Goal: Find specific page/section

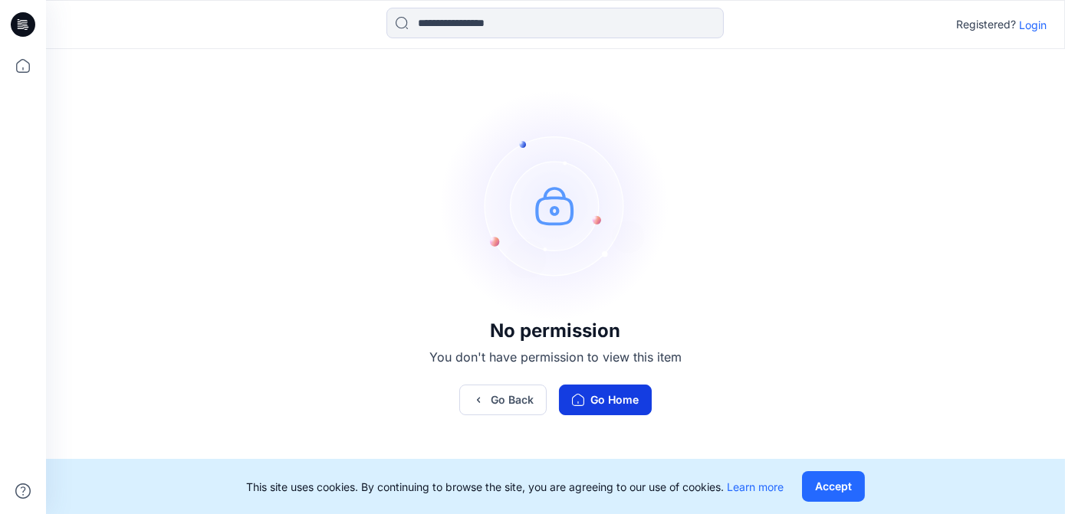
click at [567, 399] on button "Go Home" at bounding box center [605, 400] width 93 height 31
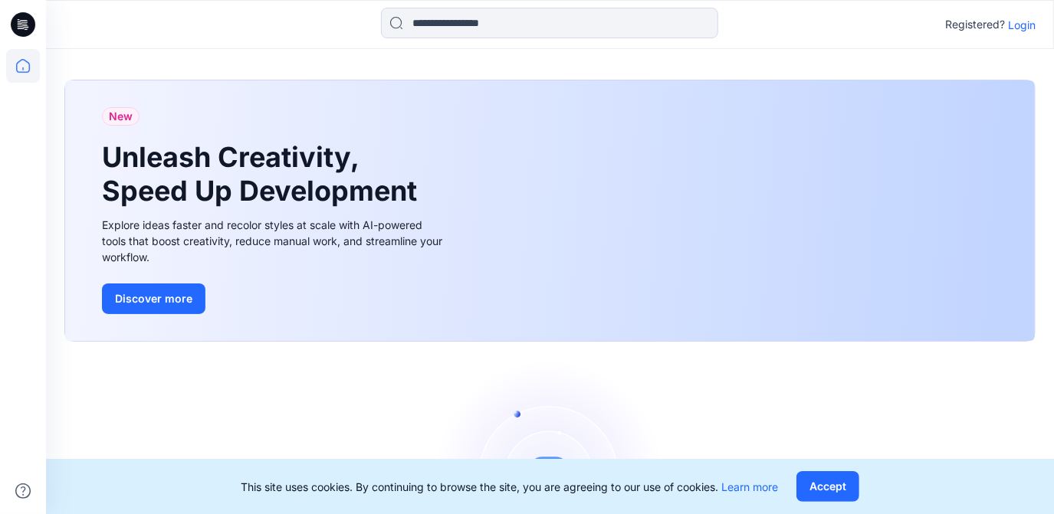
click at [1024, 27] on p "Login" at bounding box center [1022, 25] width 28 height 16
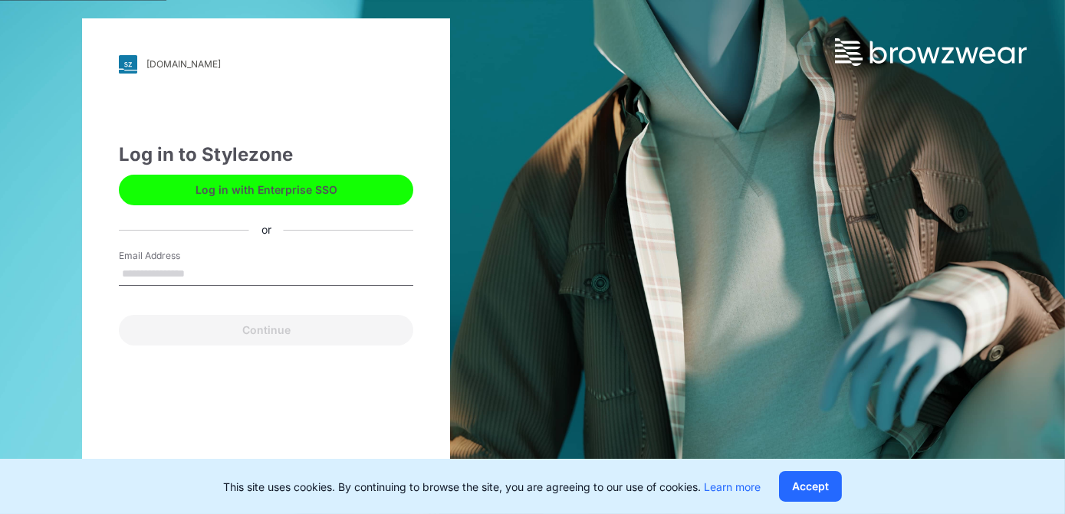
click at [186, 274] on input "Email Address" at bounding box center [266, 274] width 294 height 23
type input "**********"
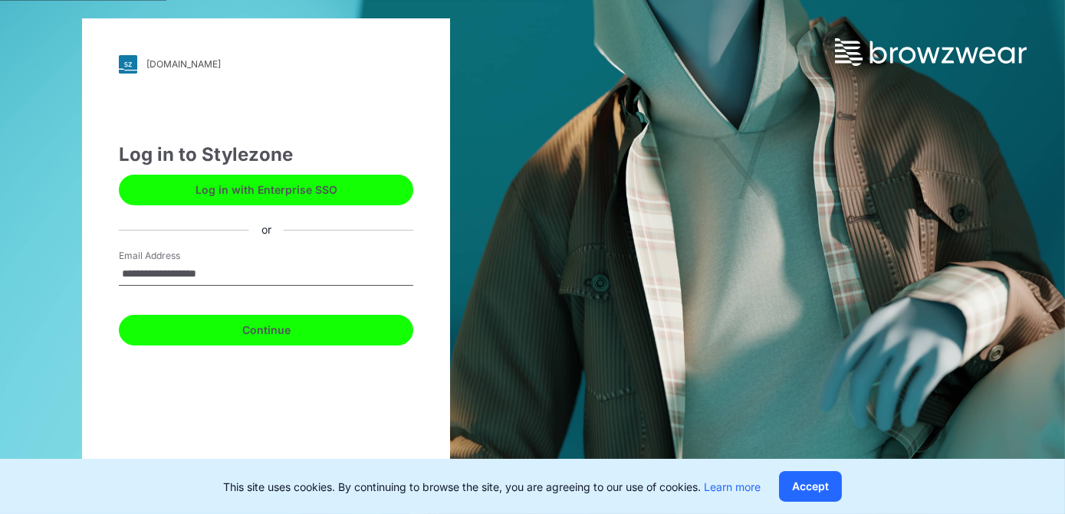
click at [199, 329] on button "Continue" at bounding box center [266, 330] width 294 height 31
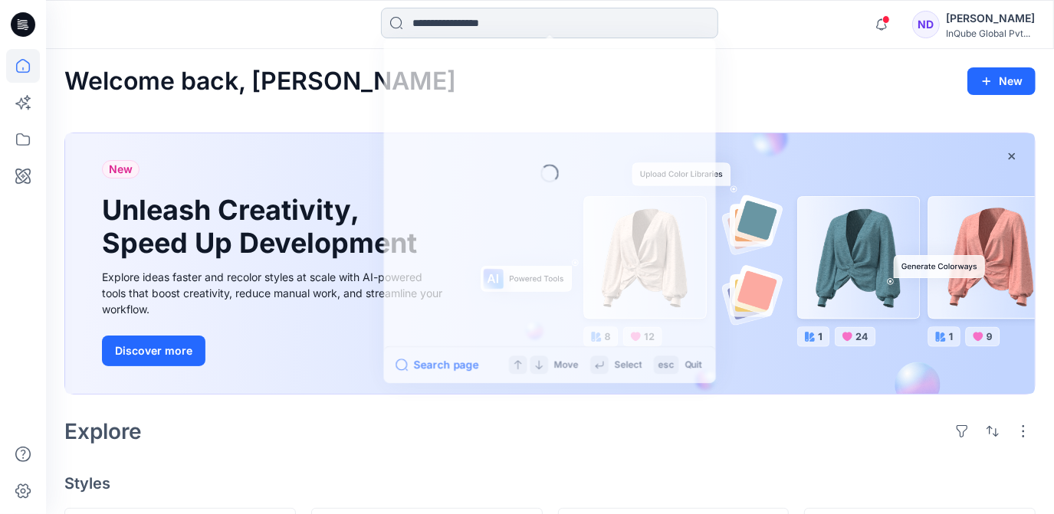
click at [393, 21] on input at bounding box center [549, 23] width 337 height 31
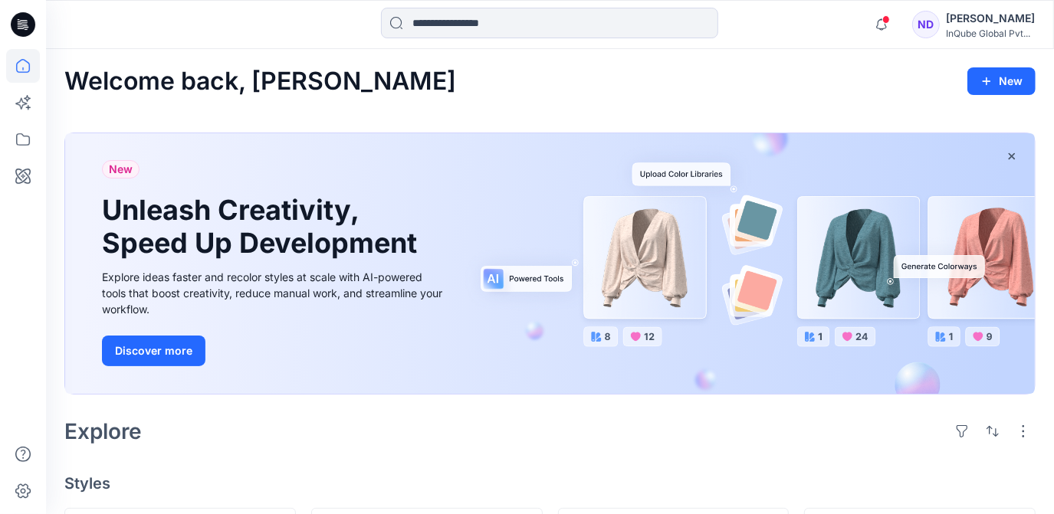
click at [342, 21] on div at bounding box center [550, 25] width 504 height 34
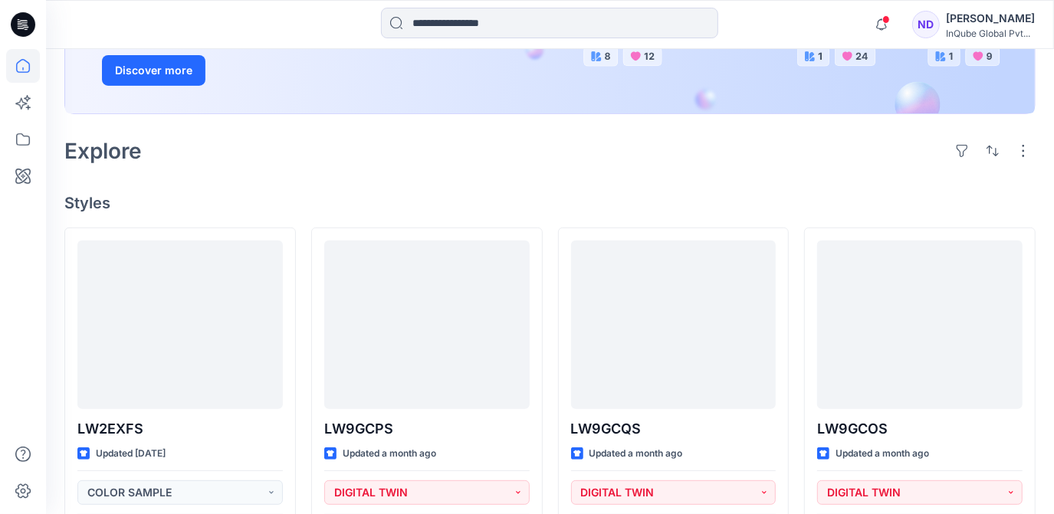
scroll to position [281, 0]
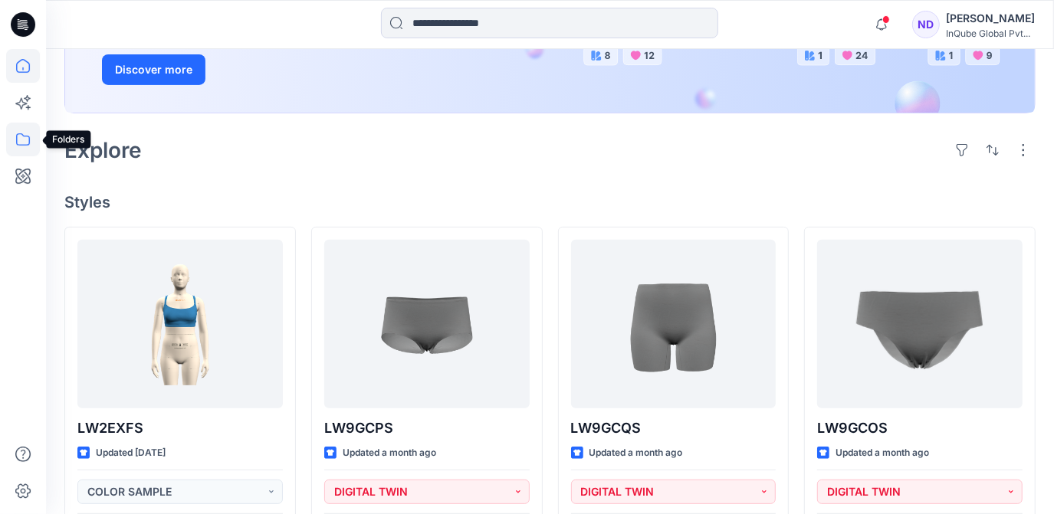
click at [17, 139] on icon at bounding box center [23, 140] width 34 height 34
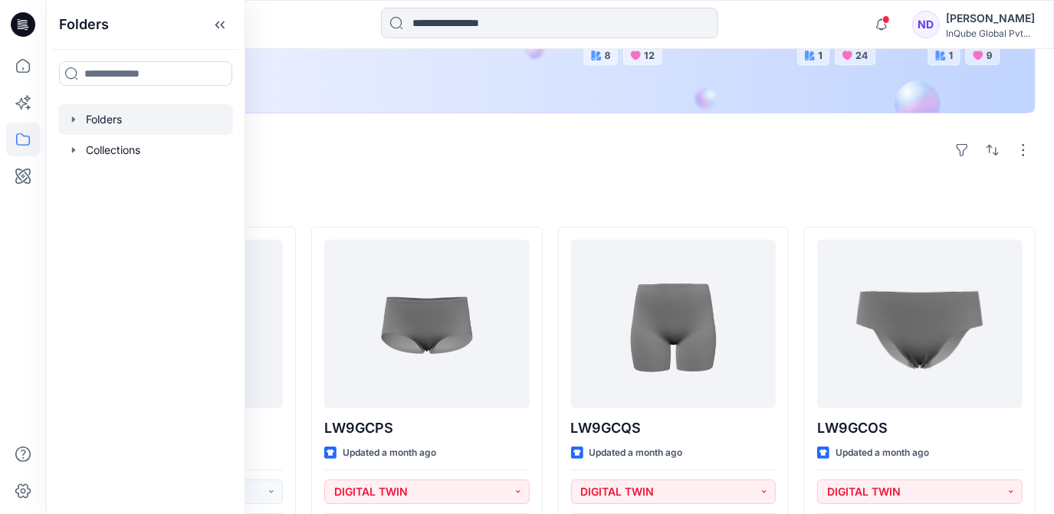
click at [100, 130] on div at bounding box center [145, 119] width 175 height 31
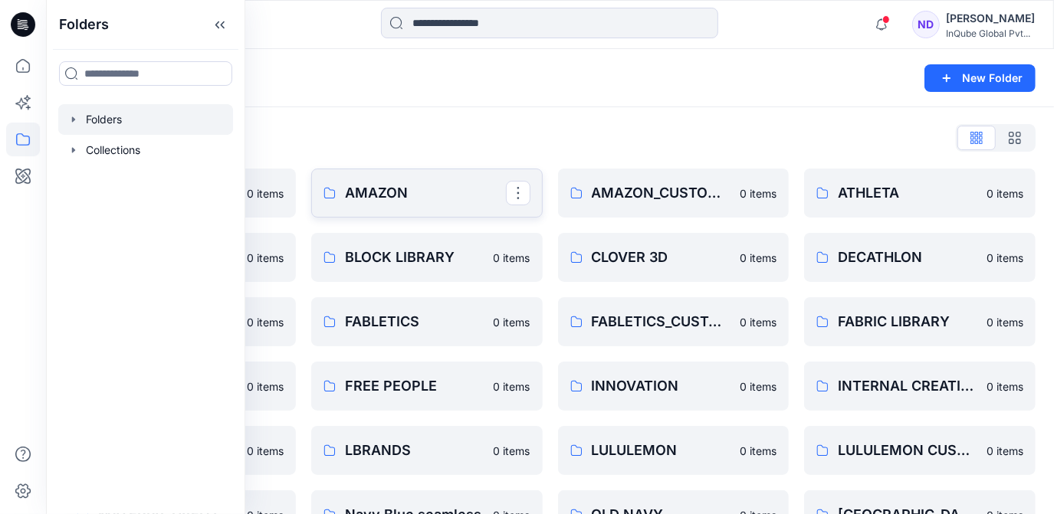
click at [379, 194] on p "AMAZON" at bounding box center [425, 192] width 161 height 21
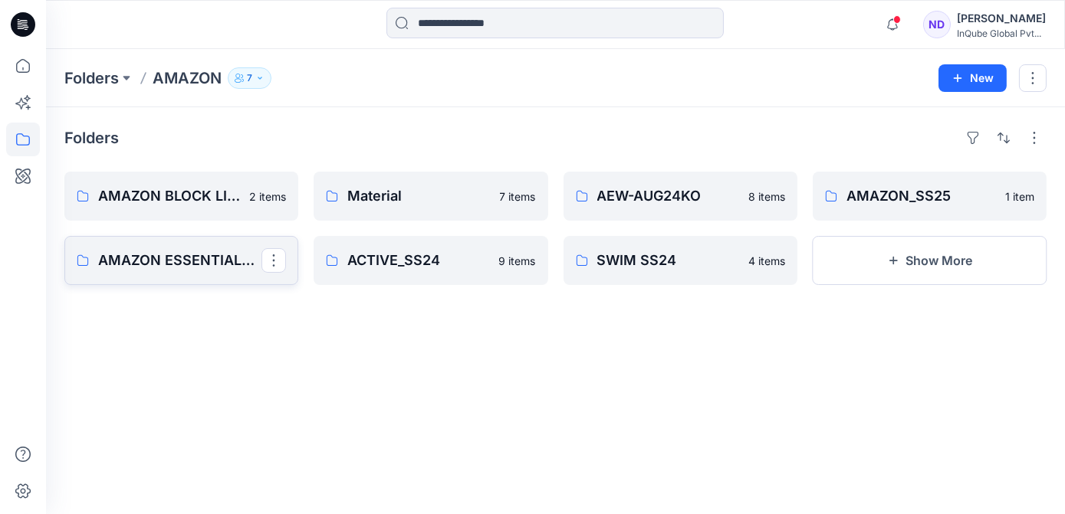
click at [185, 241] on link "AMAZON ESSENTIALS / ACTIVE/ SS_24" at bounding box center [181, 260] width 234 height 49
